Goal: Information Seeking & Learning: Check status

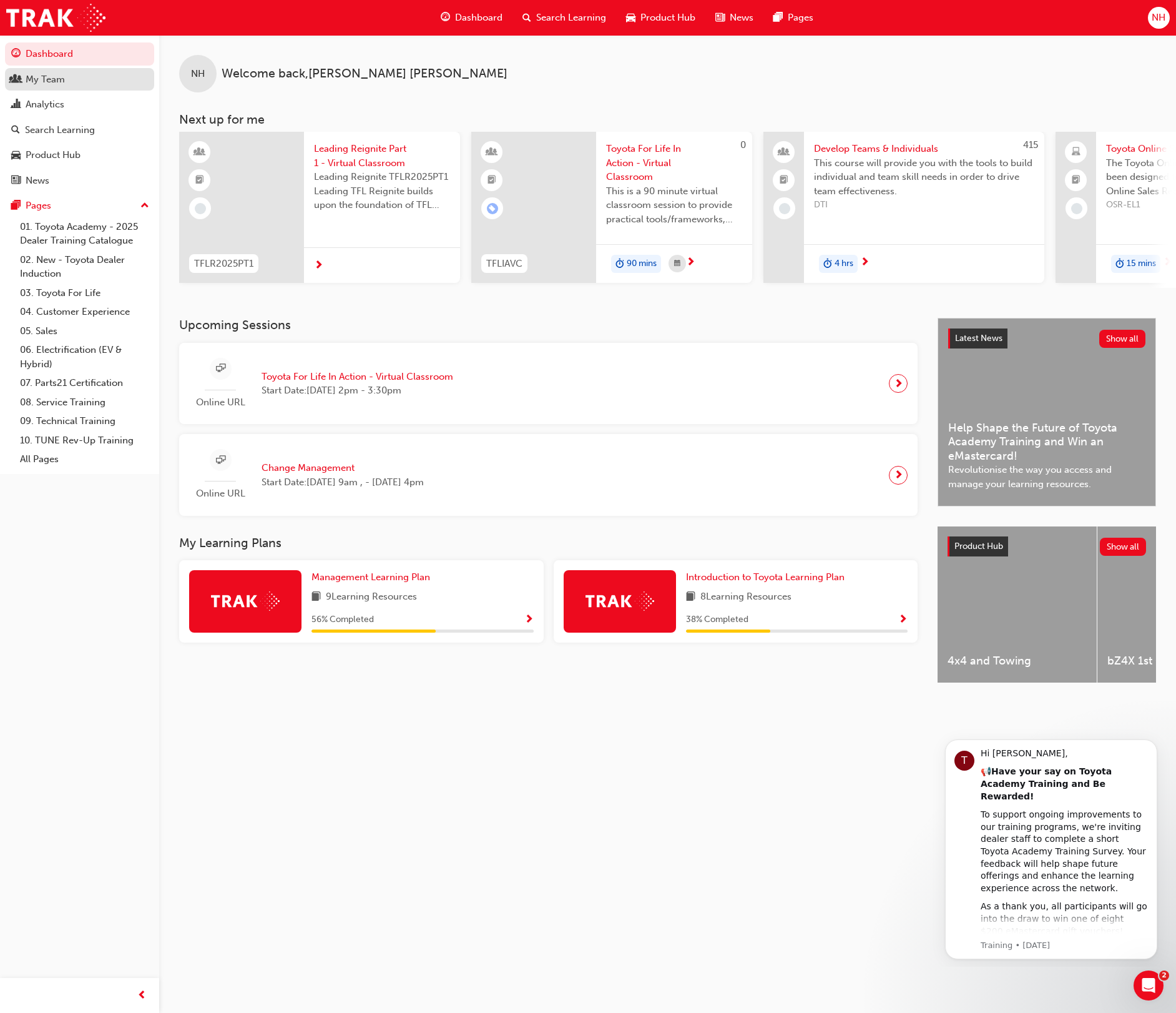
click at [58, 78] on div "My Team" at bounding box center [45, 80] width 39 height 15
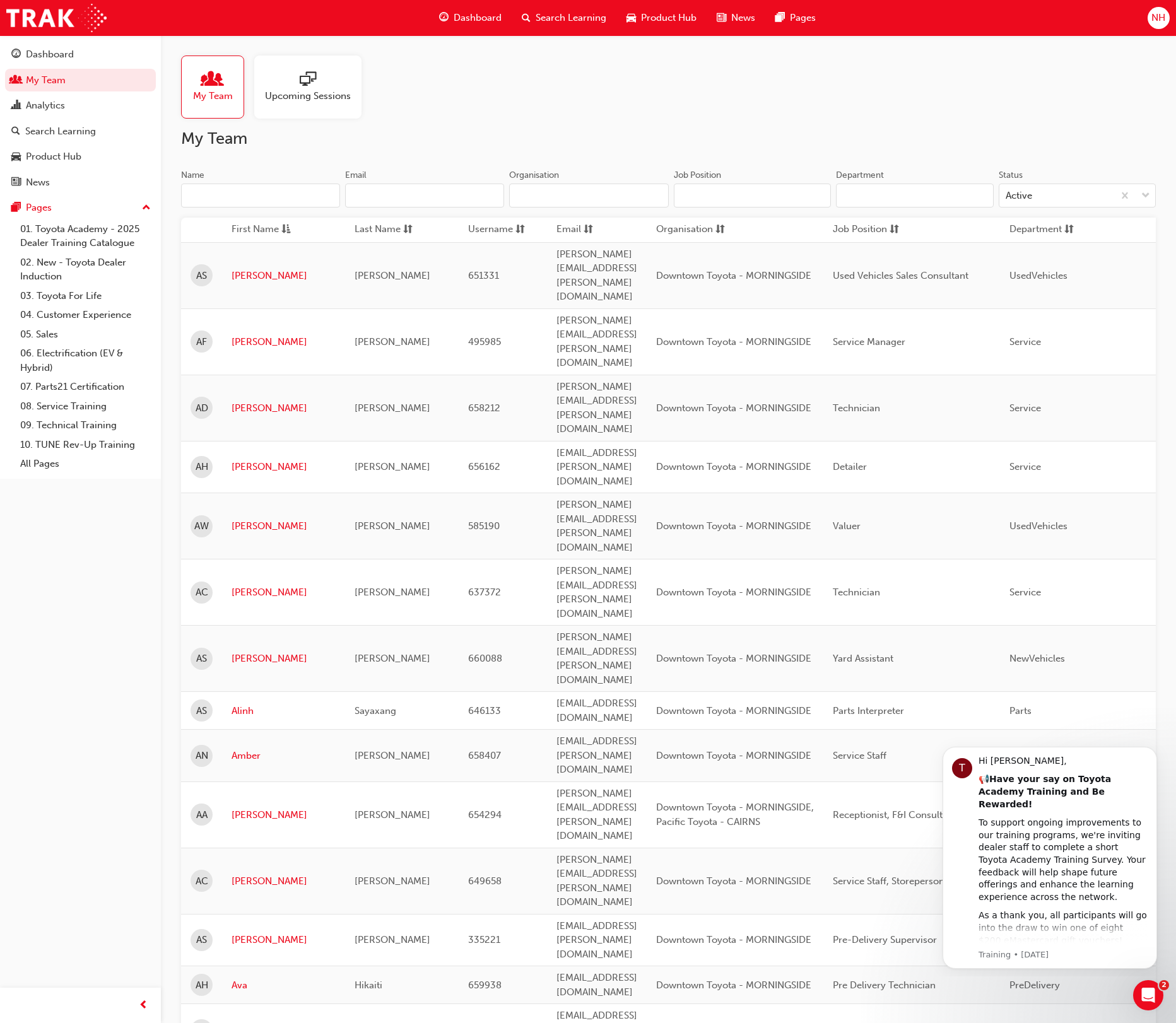
click at [279, 208] on input "Name" at bounding box center [260, 195] width 159 height 24
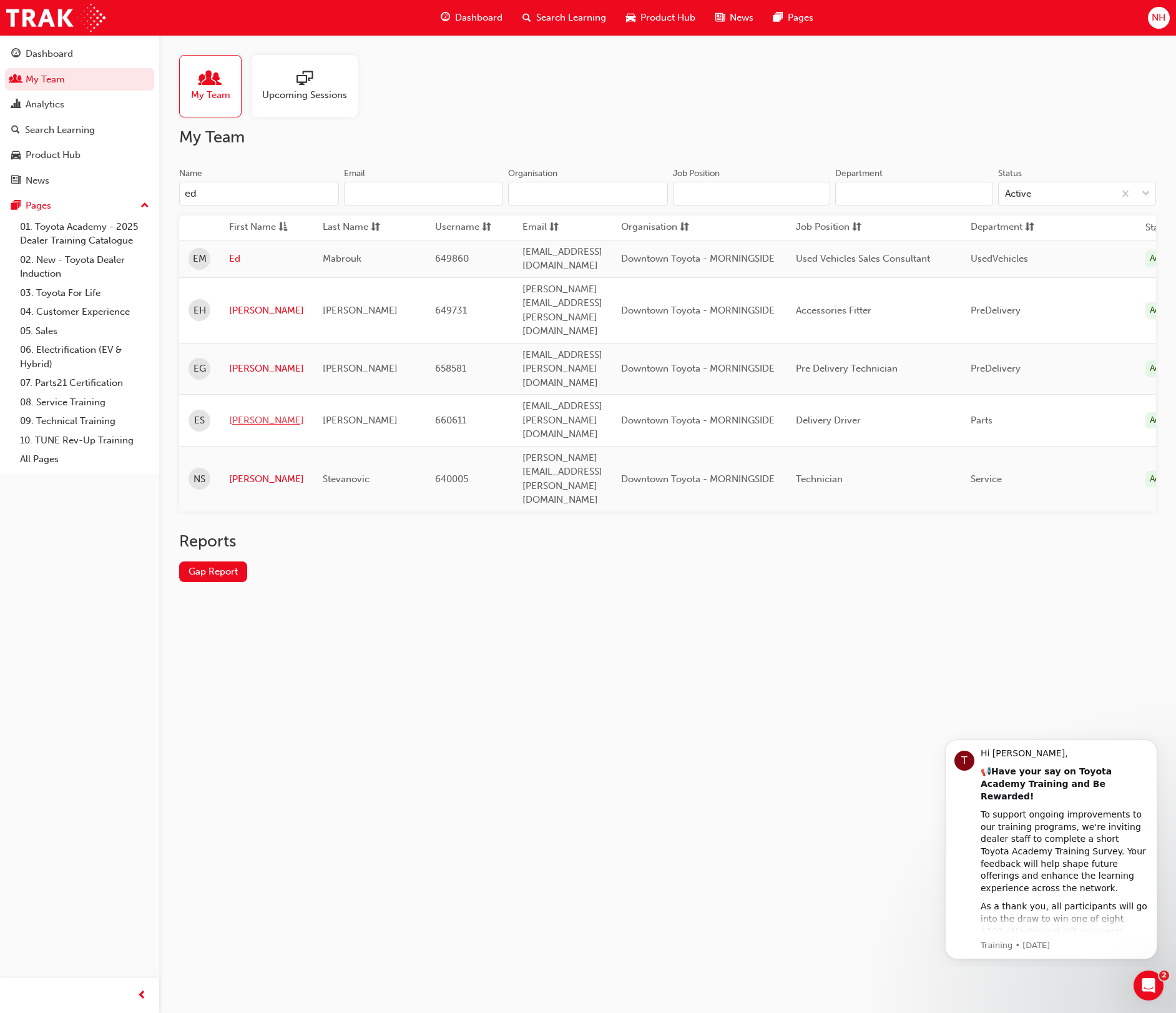
type input "ed"
click at [240, 413] on link "[PERSON_NAME]" at bounding box center [266, 420] width 75 height 15
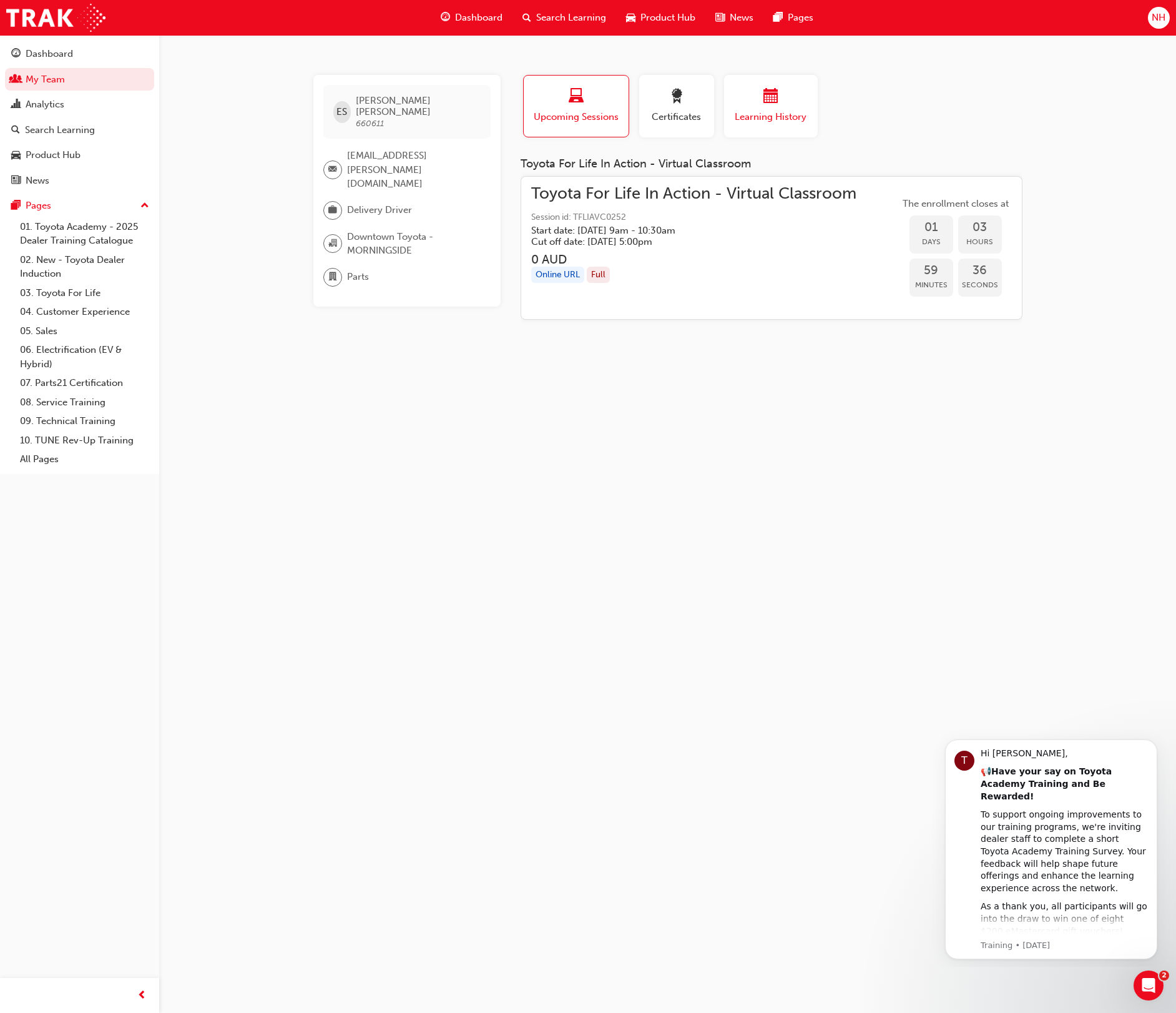
click at [772, 110] on span "Learning History" at bounding box center [770, 117] width 75 height 15
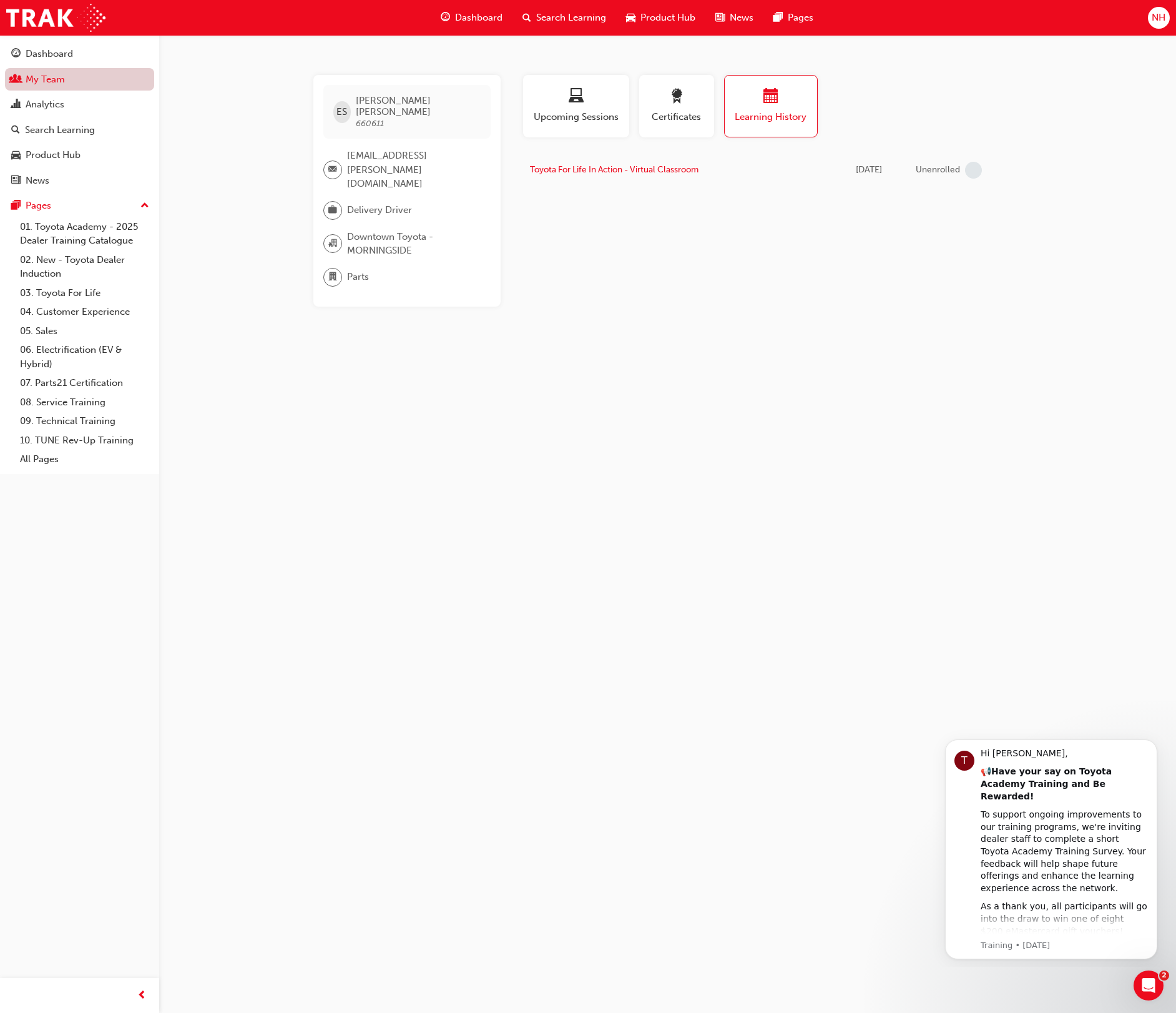
click at [71, 78] on link "My Team" at bounding box center [79, 80] width 149 height 23
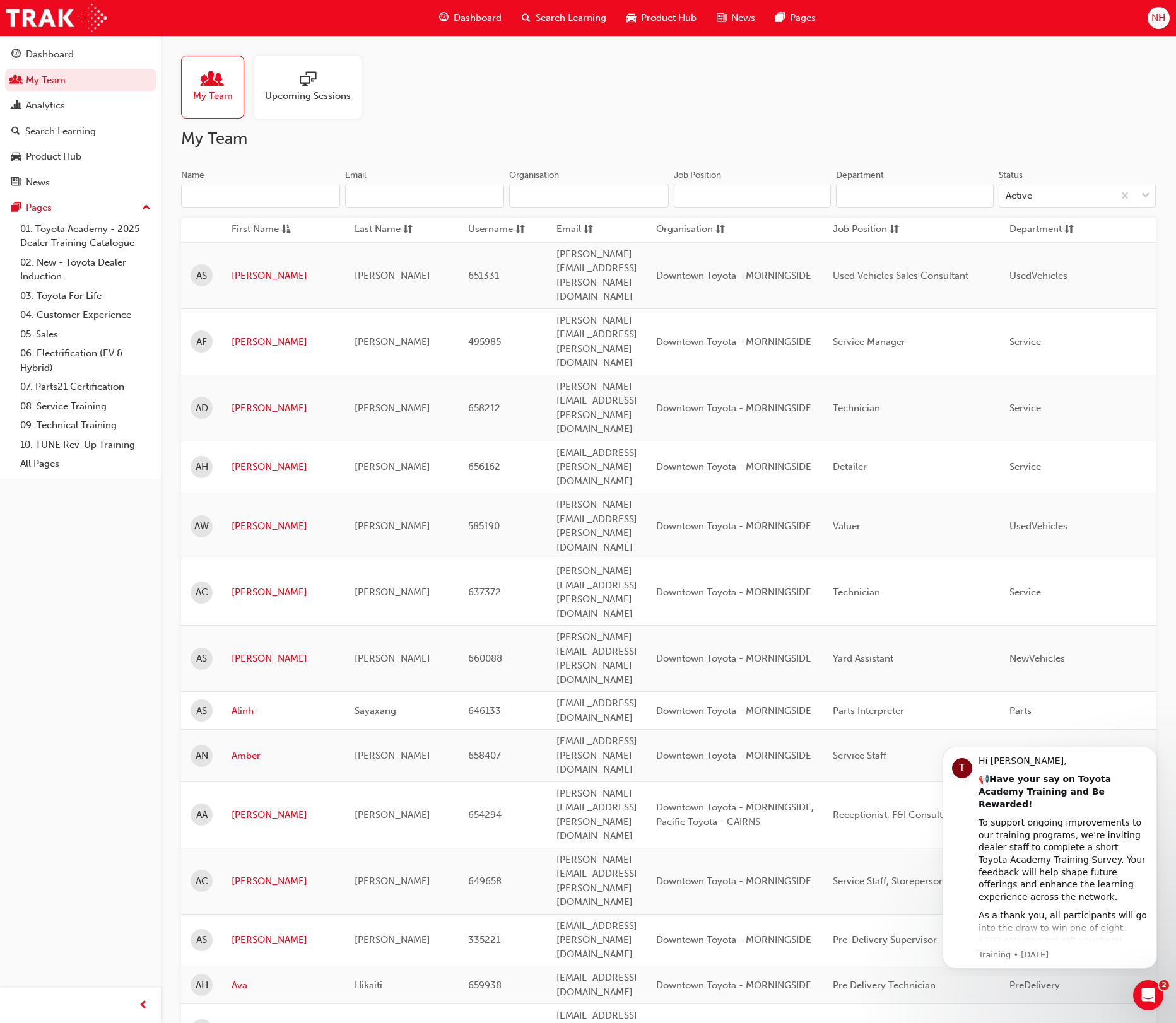
click at [227, 191] on input "Name" at bounding box center [260, 195] width 159 height 24
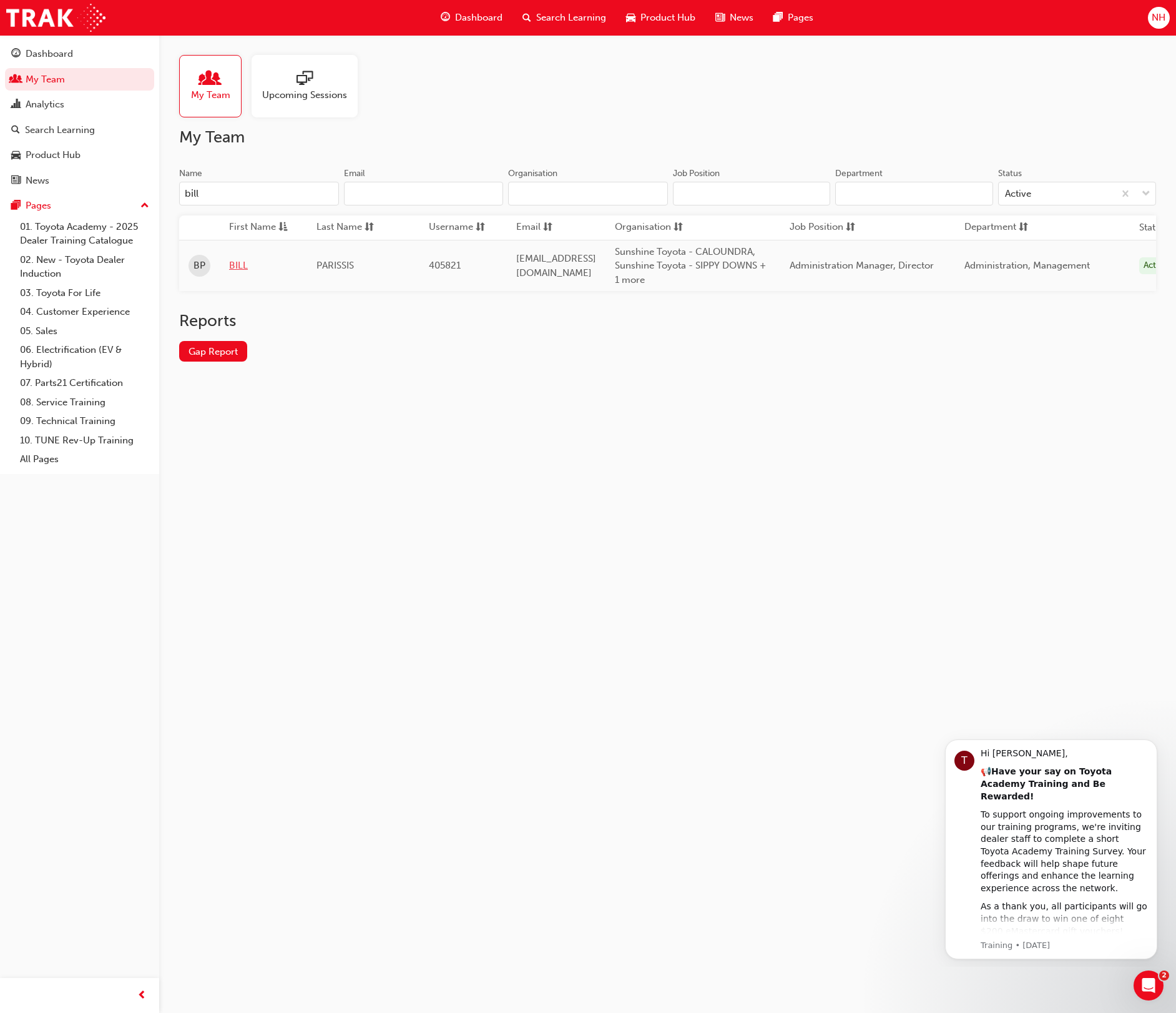
type input "bill"
click at [233, 265] on link "BILL" at bounding box center [264, 266] width 69 height 15
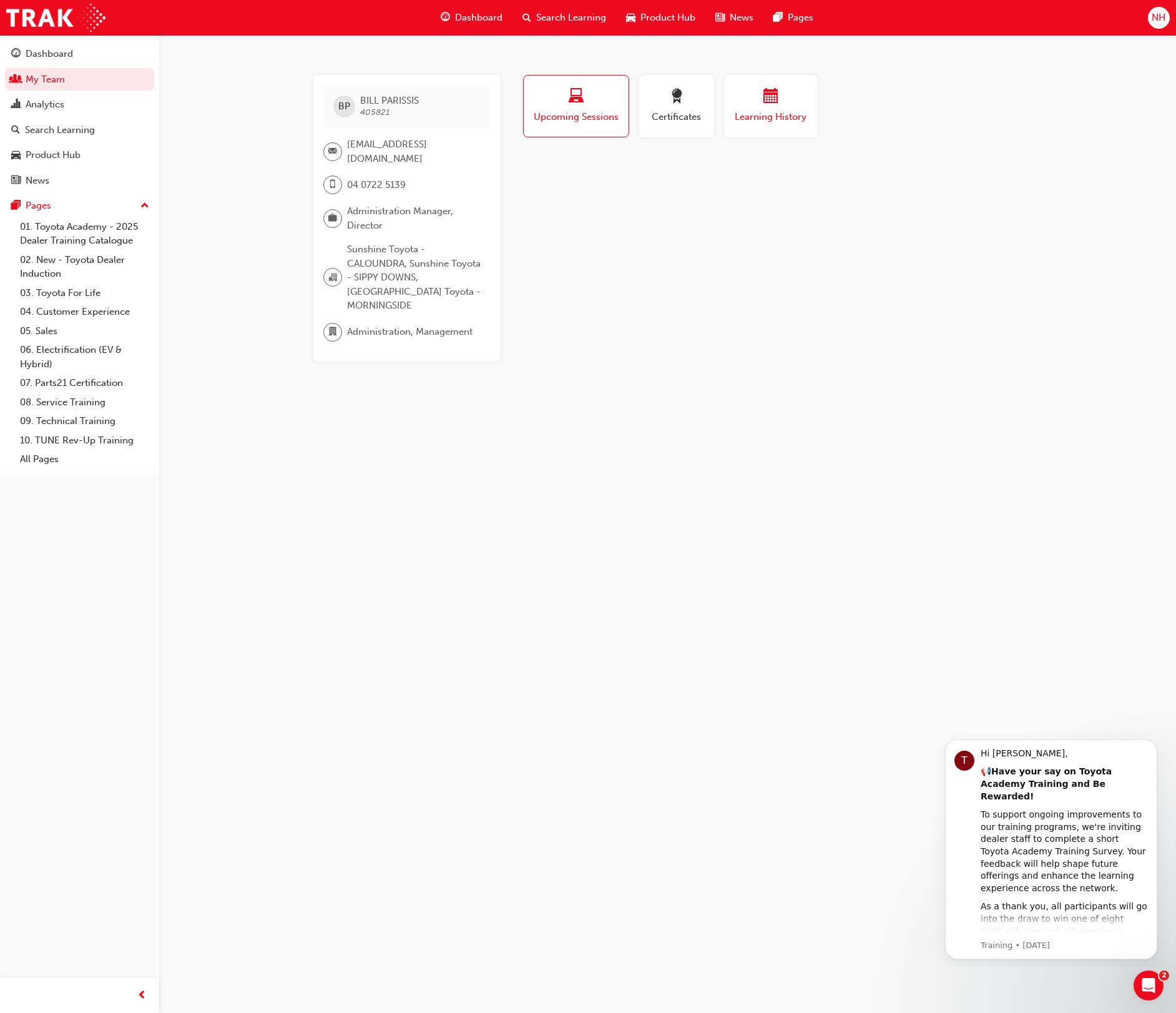
click at [770, 116] on span "Learning History" at bounding box center [770, 117] width 75 height 15
